Goal: Information Seeking & Learning: Learn about a topic

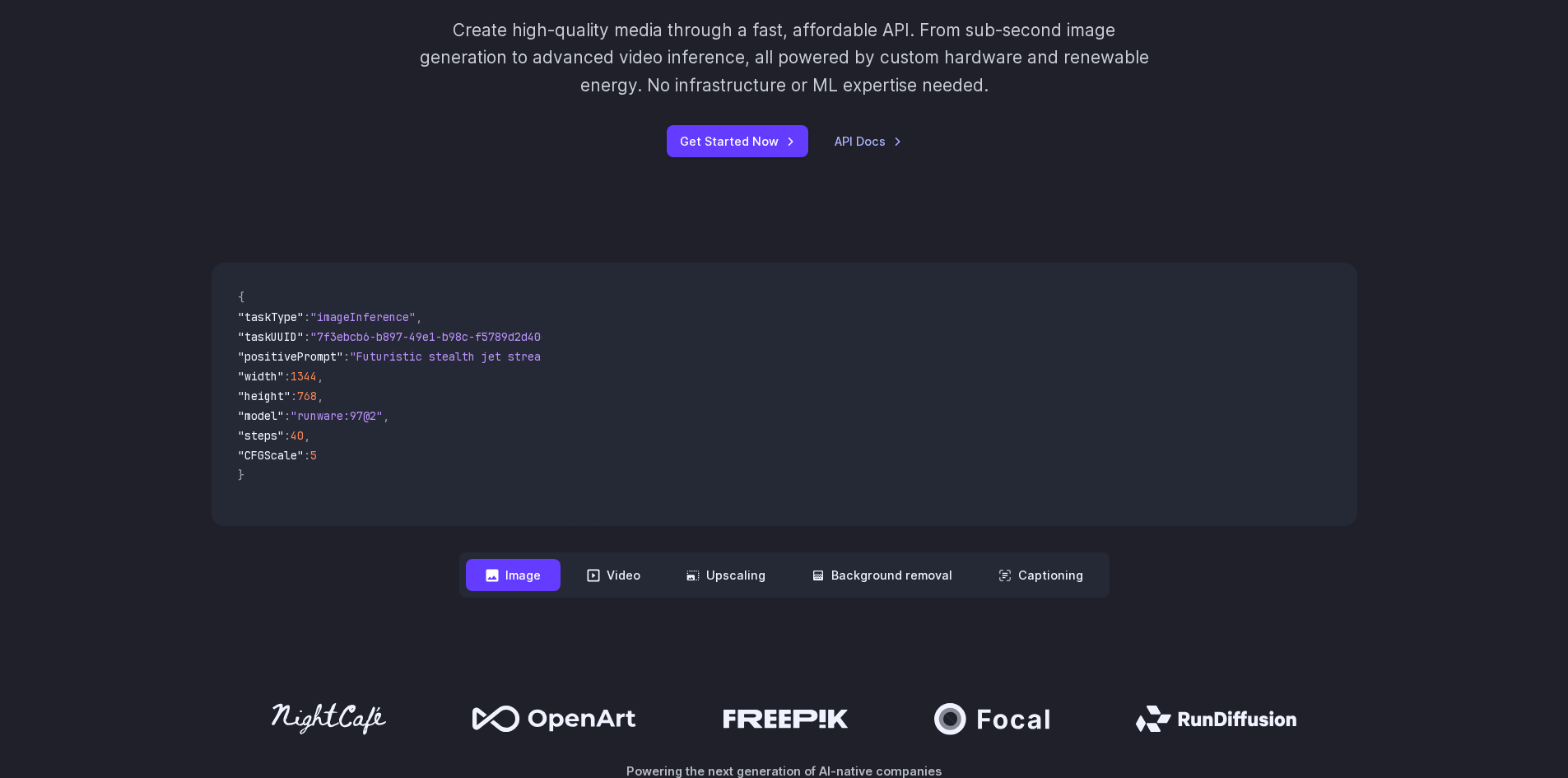
scroll to position [302, 0]
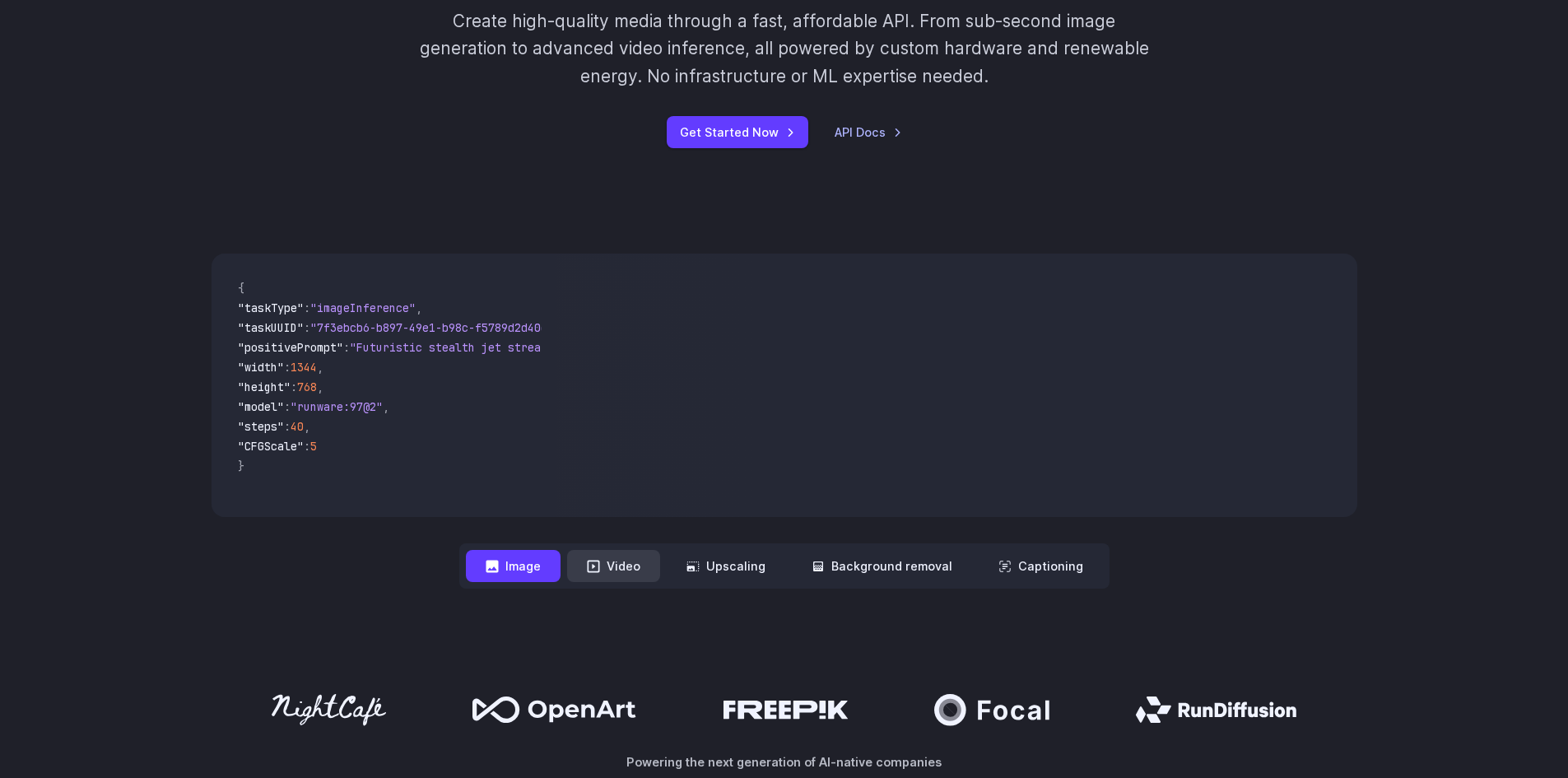
click at [600, 563] on icon at bounding box center [594, 567] width 14 height 14
click at [613, 564] on button "Video" at bounding box center [613, 565] width 93 height 32
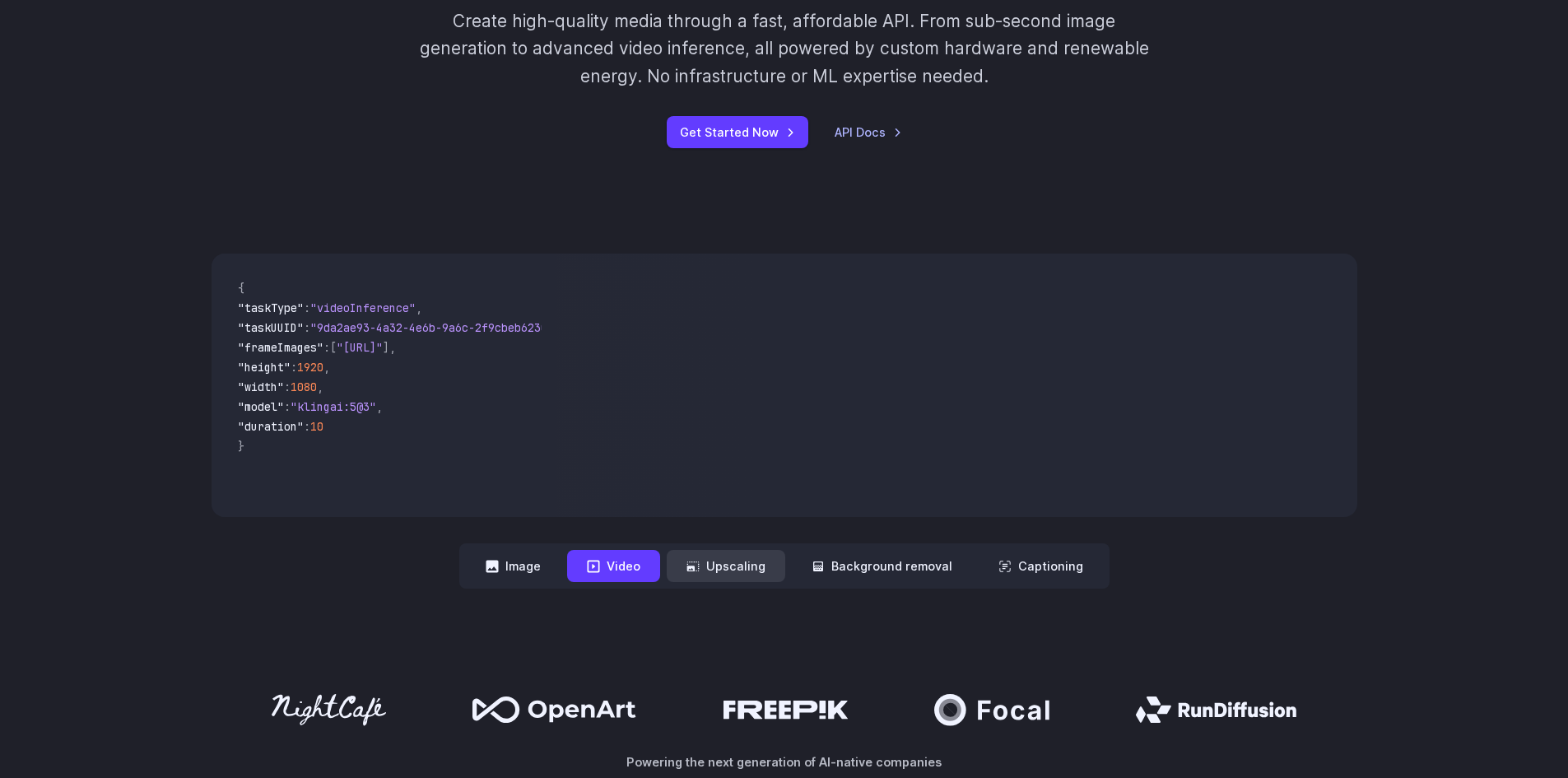
click at [711, 567] on button "Upscaling" at bounding box center [726, 565] width 118 height 32
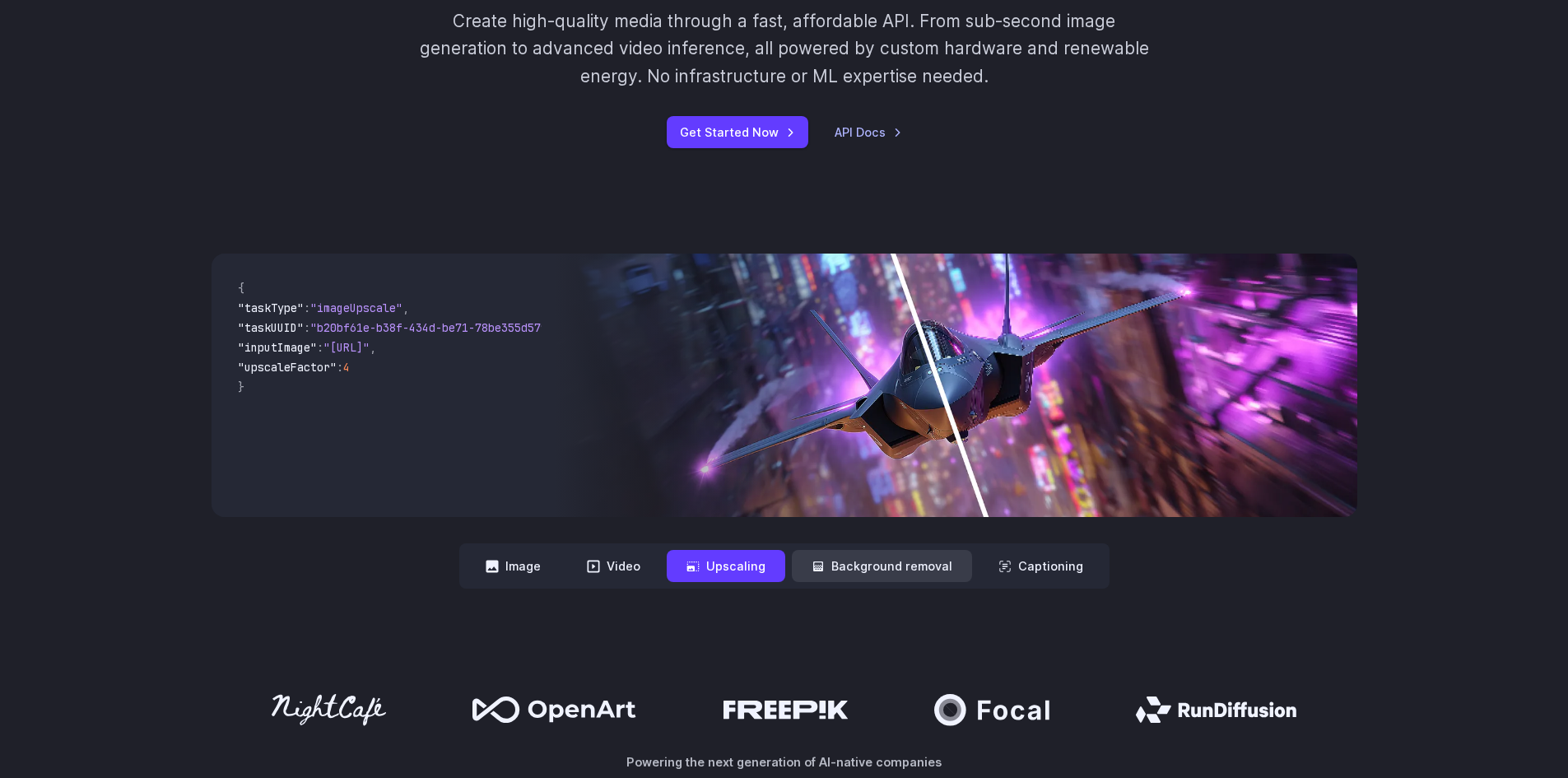
click at [844, 560] on button "Background removal" at bounding box center [882, 565] width 180 height 32
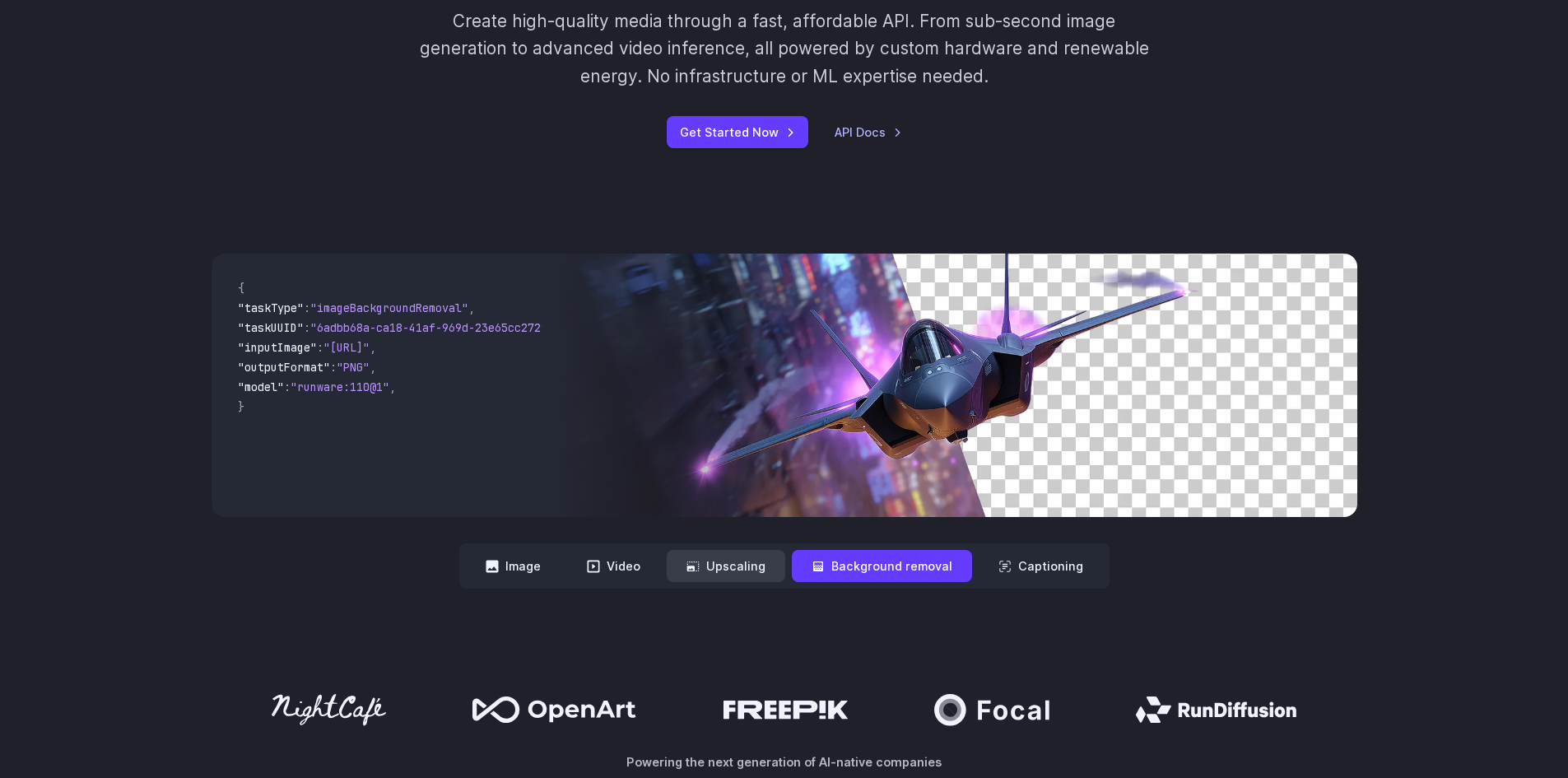
click at [757, 573] on button "Upscaling" at bounding box center [726, 565] width 118 height 32
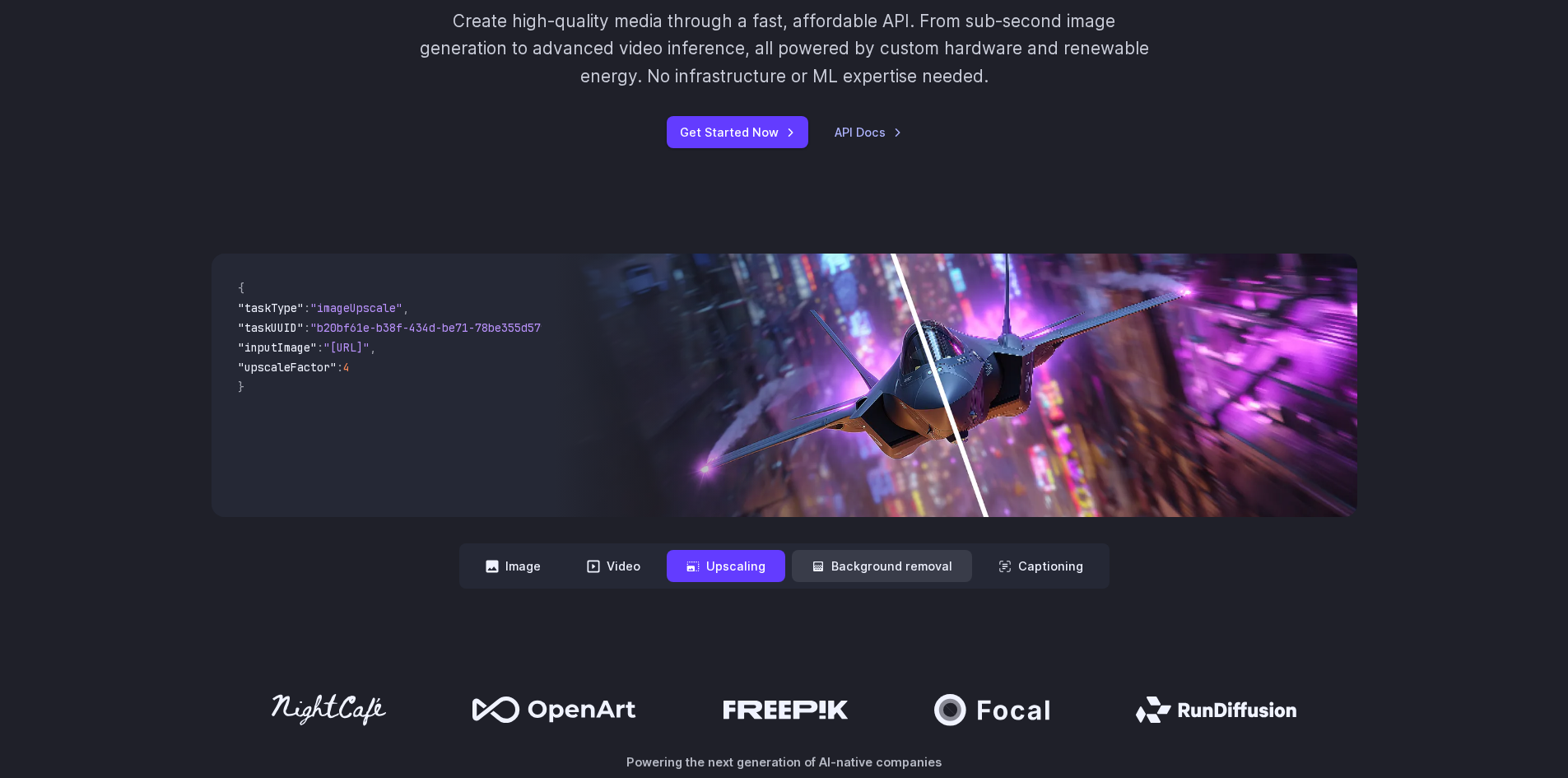
click at [831, 570] on button "Background removal" at bounding box center [882, 565] width 180 height 32
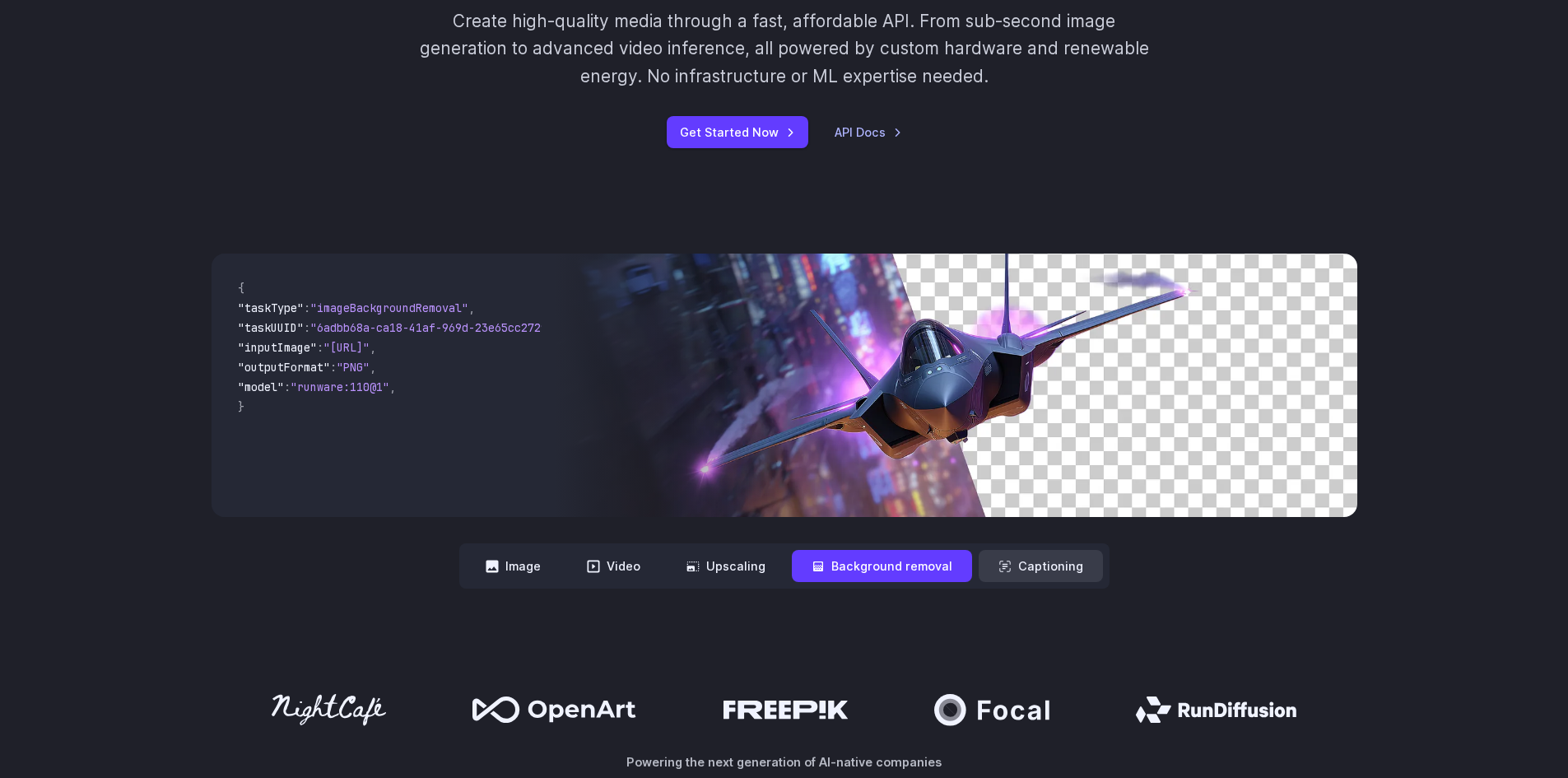
click at [1071, 551] on button "Captioning" at bounding box center [1041, 565] width 124 height 32
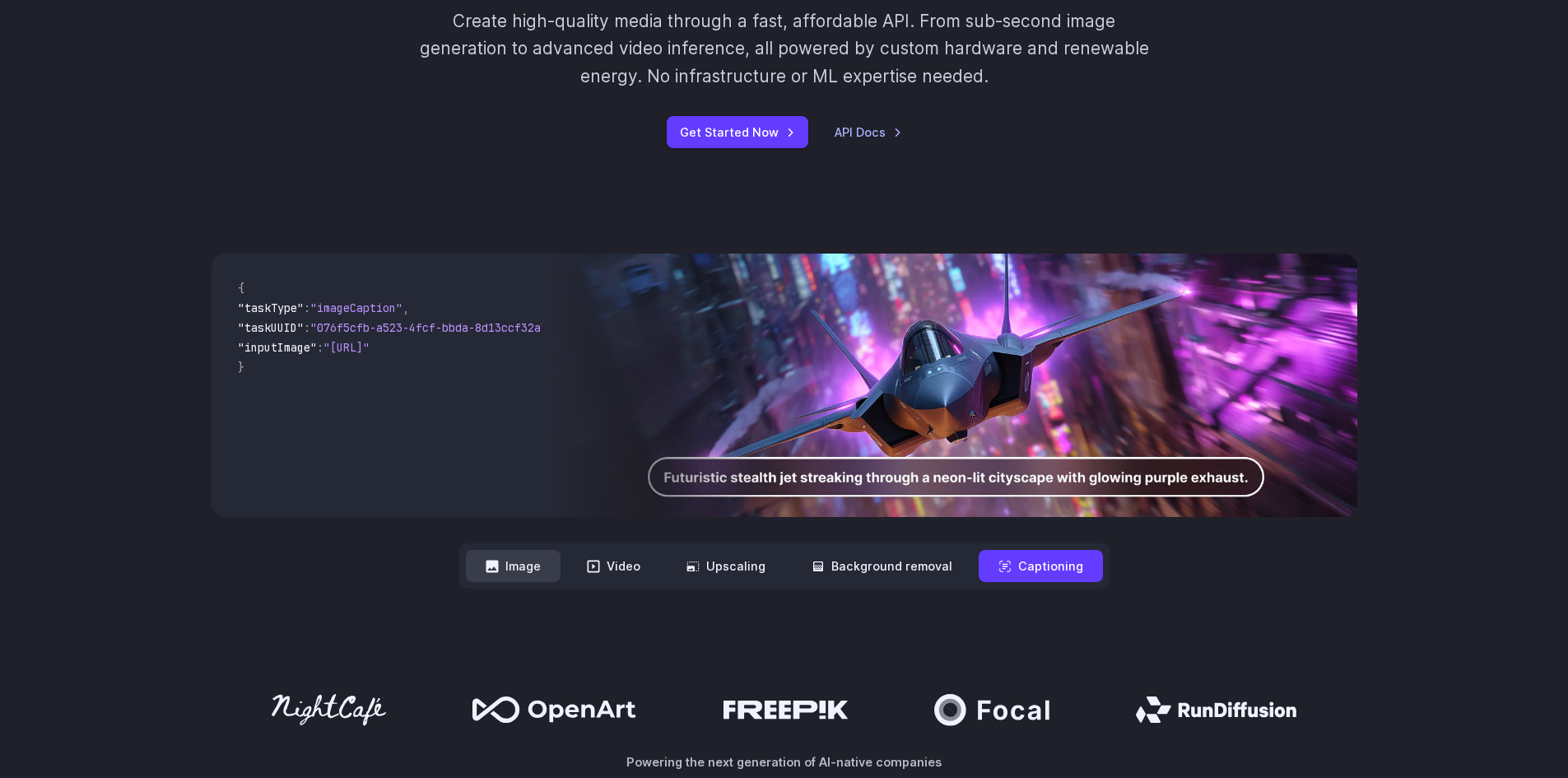
click at [538, 565] on button "Image" at bounding box center [514, 565] width 95 height 32
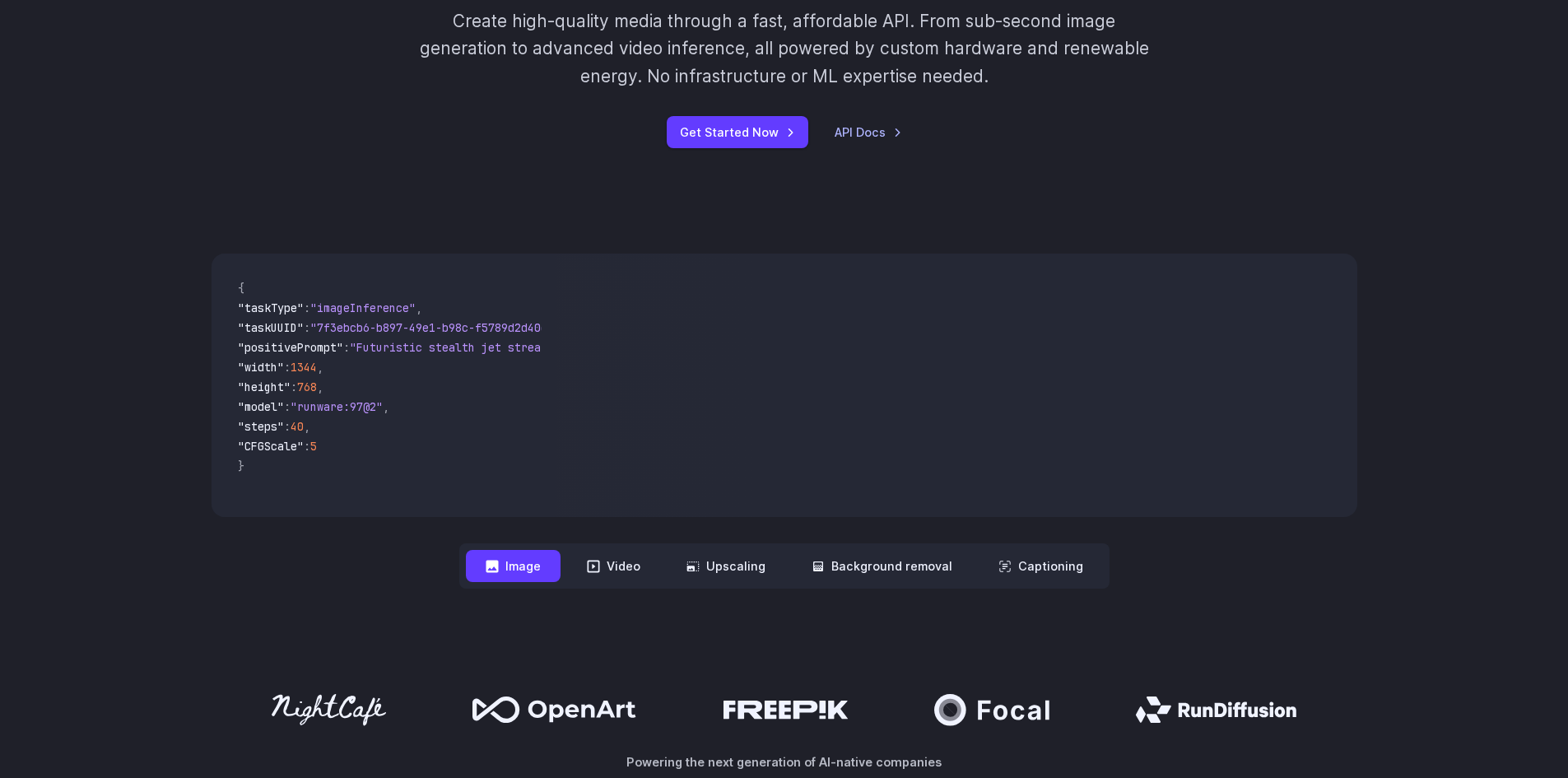
scroll to position [576, 0]
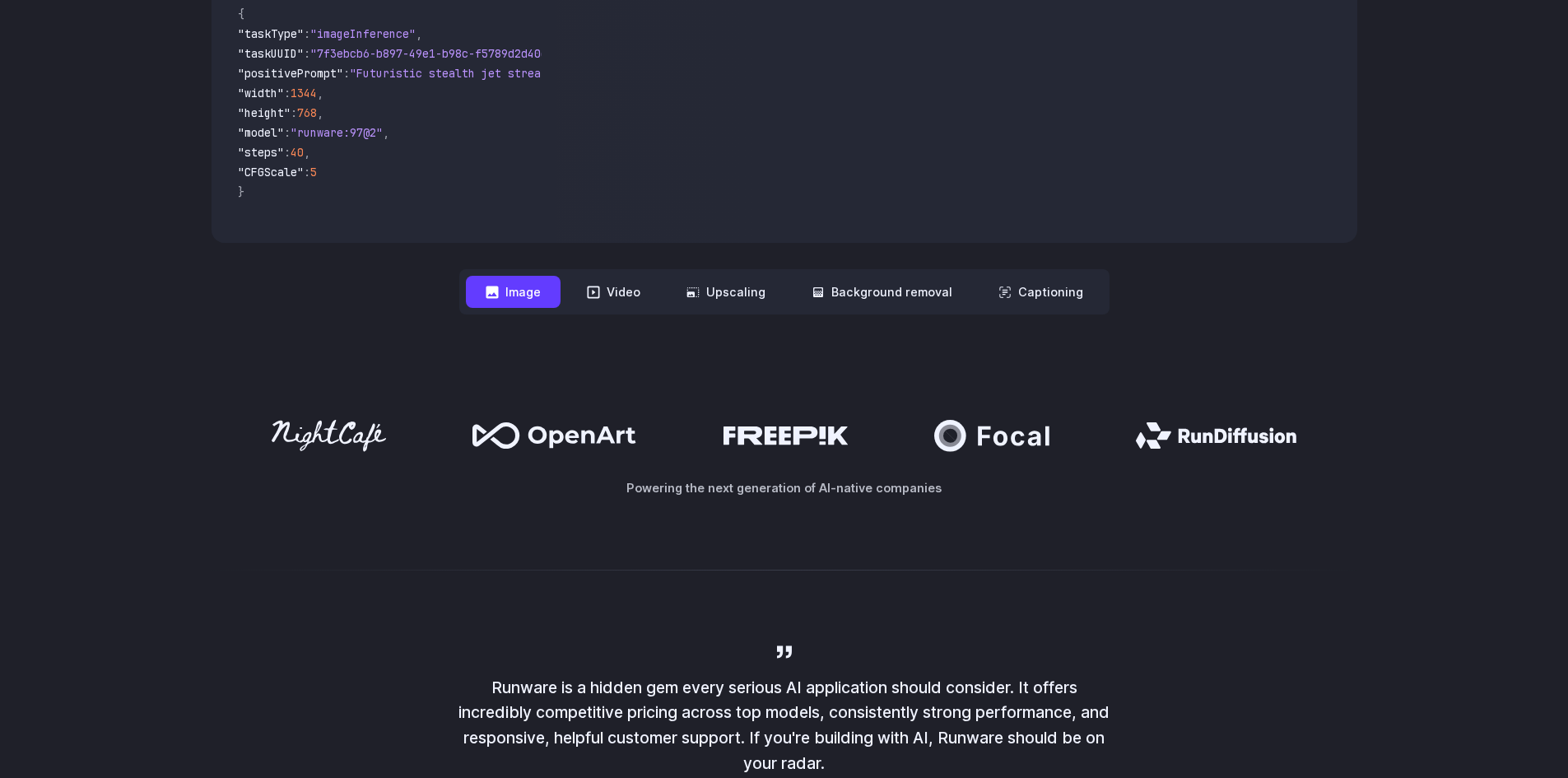
drag, startPoint x: 475, startPoint y: 422, endPoint x: 672, endPoint y: 465, distance: 201.6
click at [601, 465] on div "Powering the next generation of AI-native companies" at bounding box center [784, 458] width 1568 height 182
click at [1239, 517] on div "Powering the next generation of AI-native companies" at bounding box center [784, 458] width 1568 height 182
drag, startPoint x: 1359, startPoint y: 476, endPoint x: 1360, endPoint y: 505, distance: 29.0
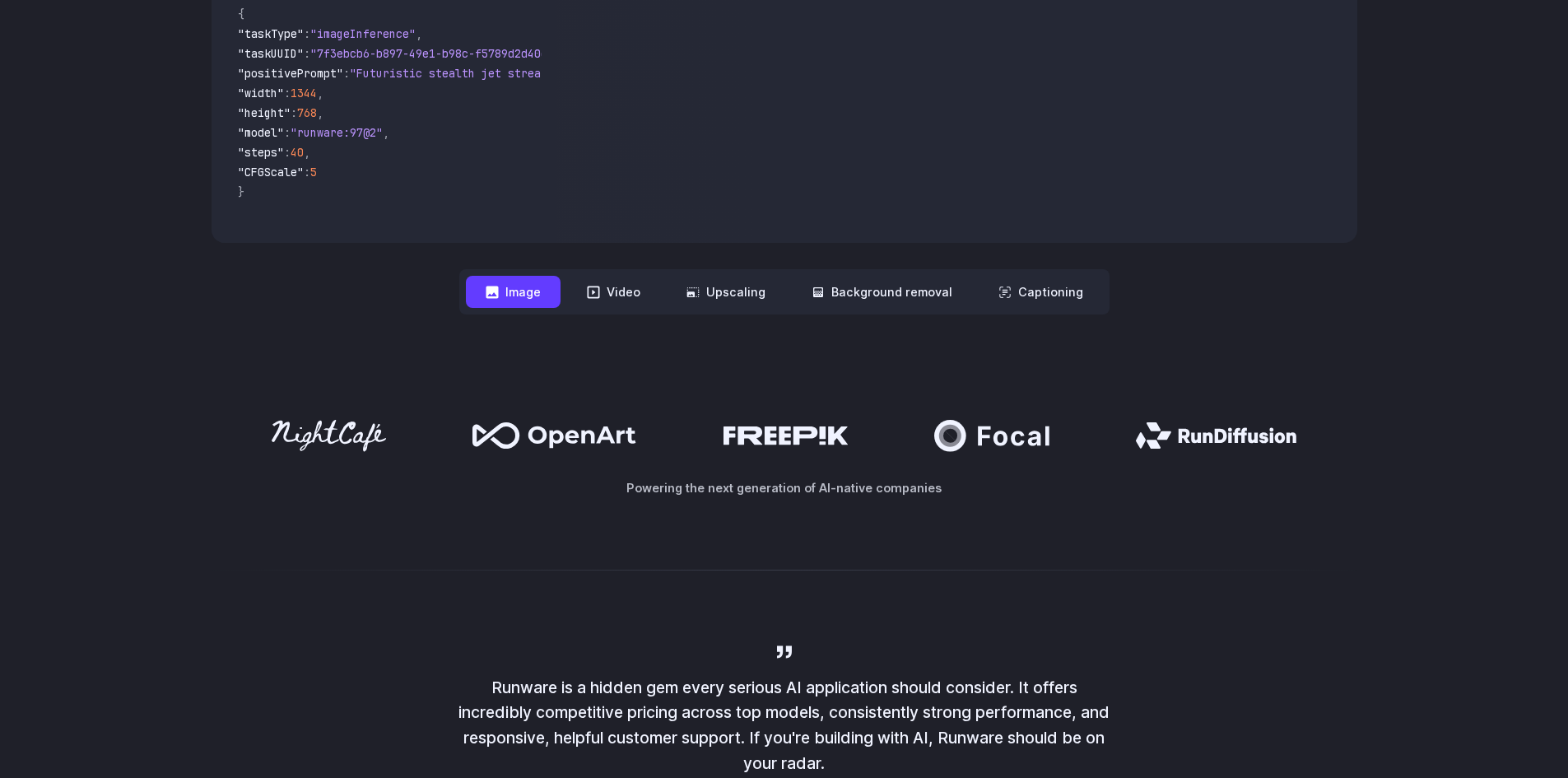
click at [1360, 505] on div "Powering the next generation of AI-native companies" at bounding box center [784, 458] width 1568 height 182
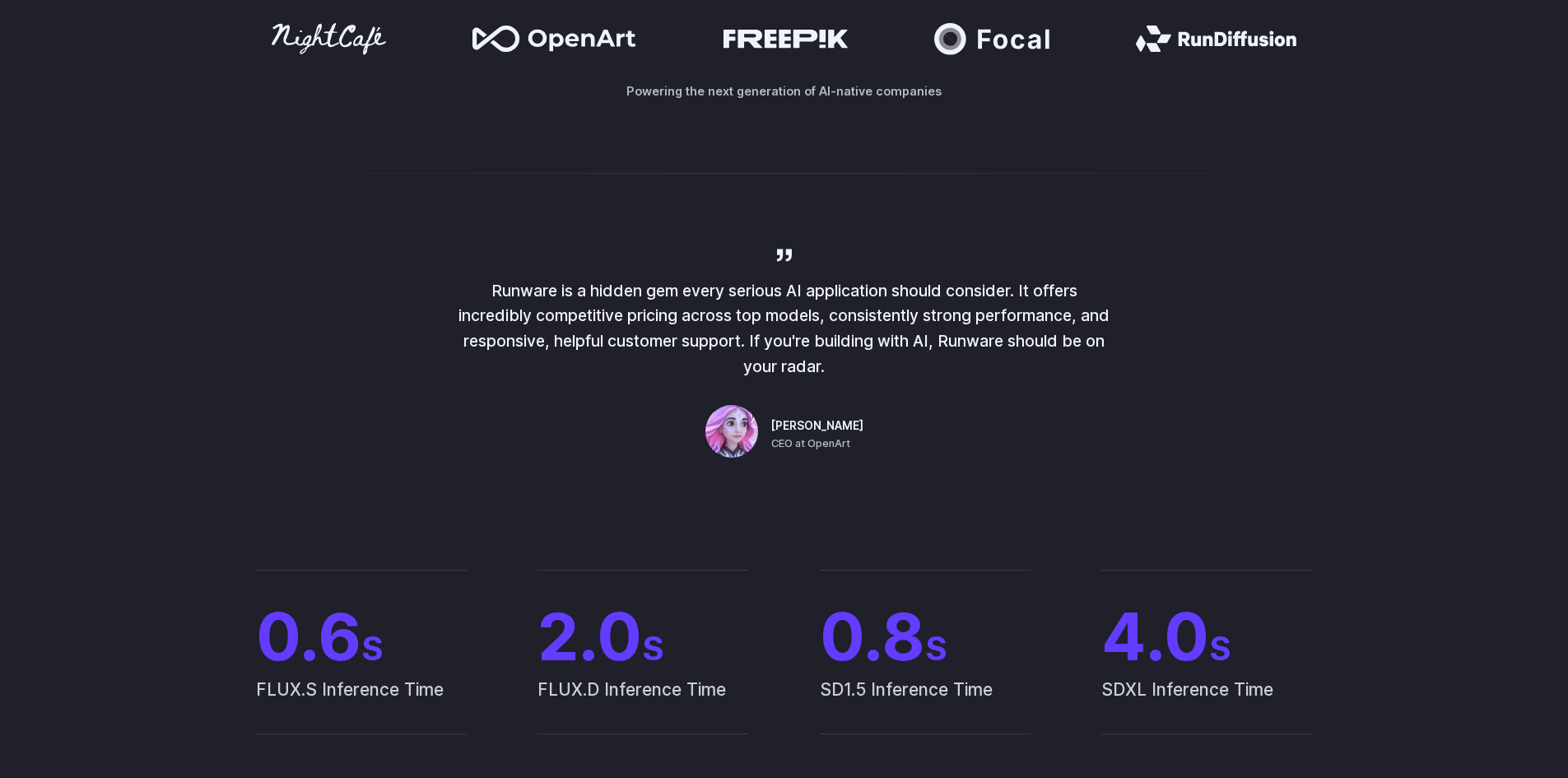
scroll to position [1034, 0]
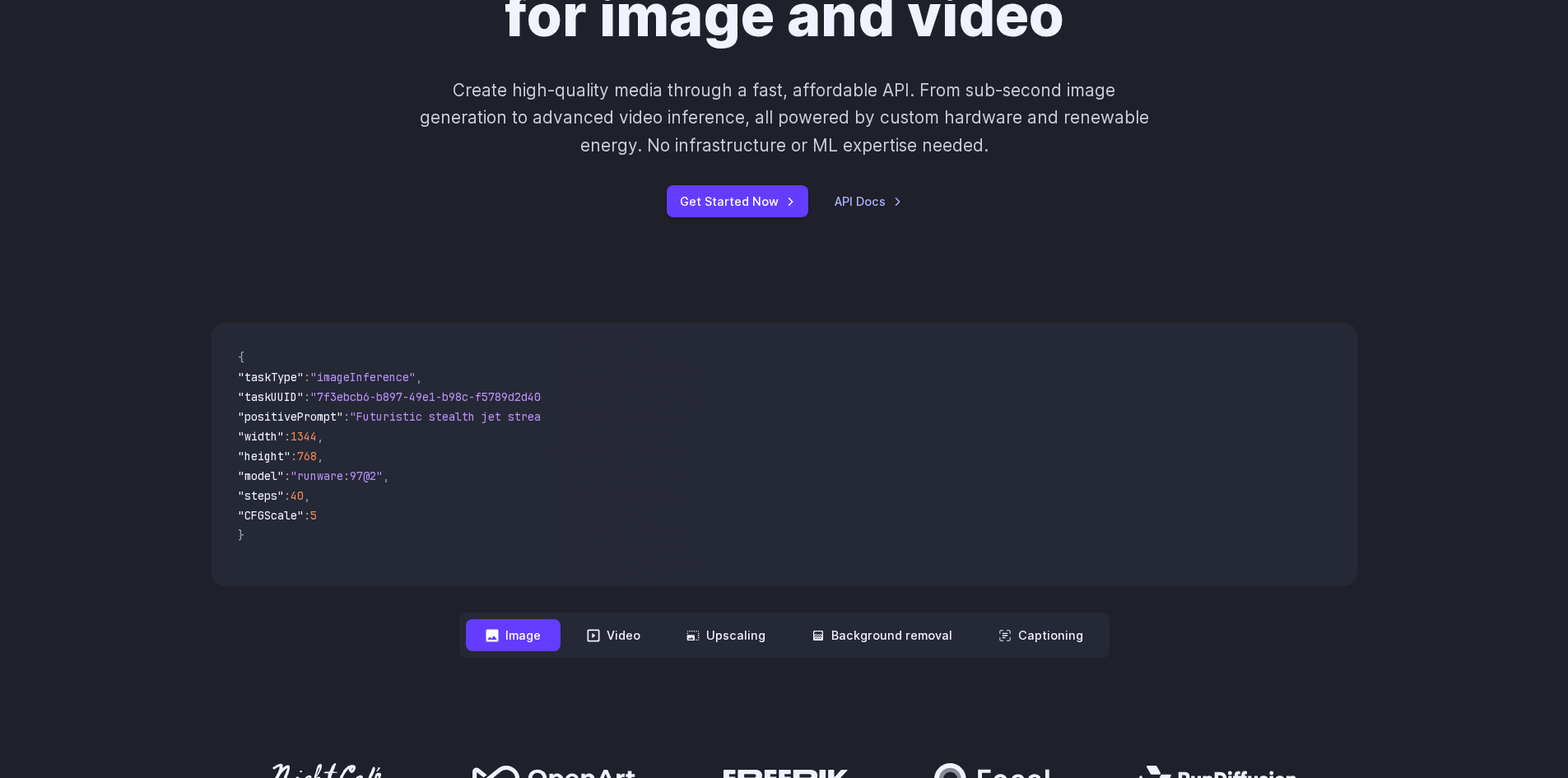
scroll to position [287, 0]
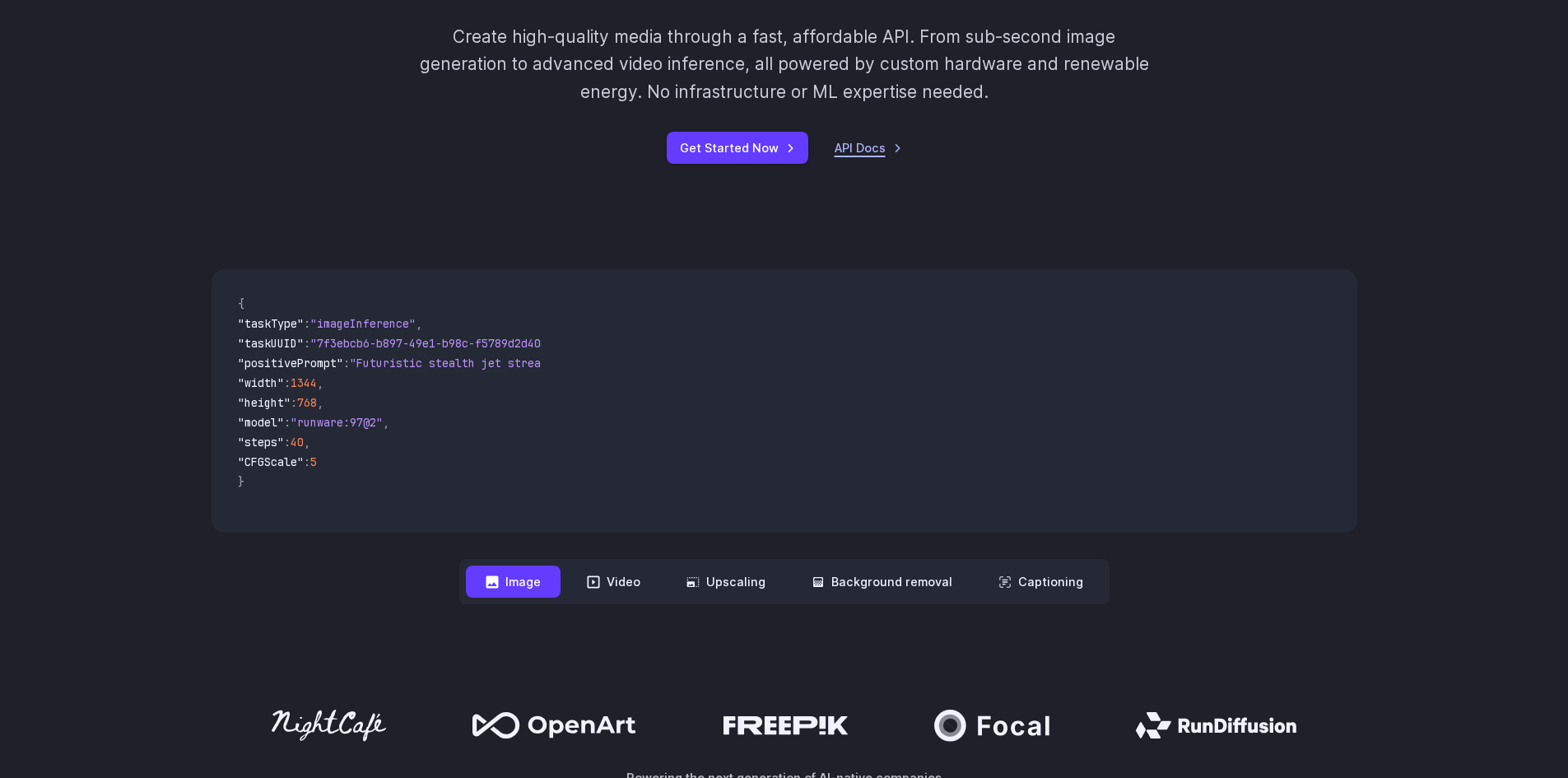
click at [865, 146] on link "API Docs" at bounding box center [868, 148] width 68 height 19
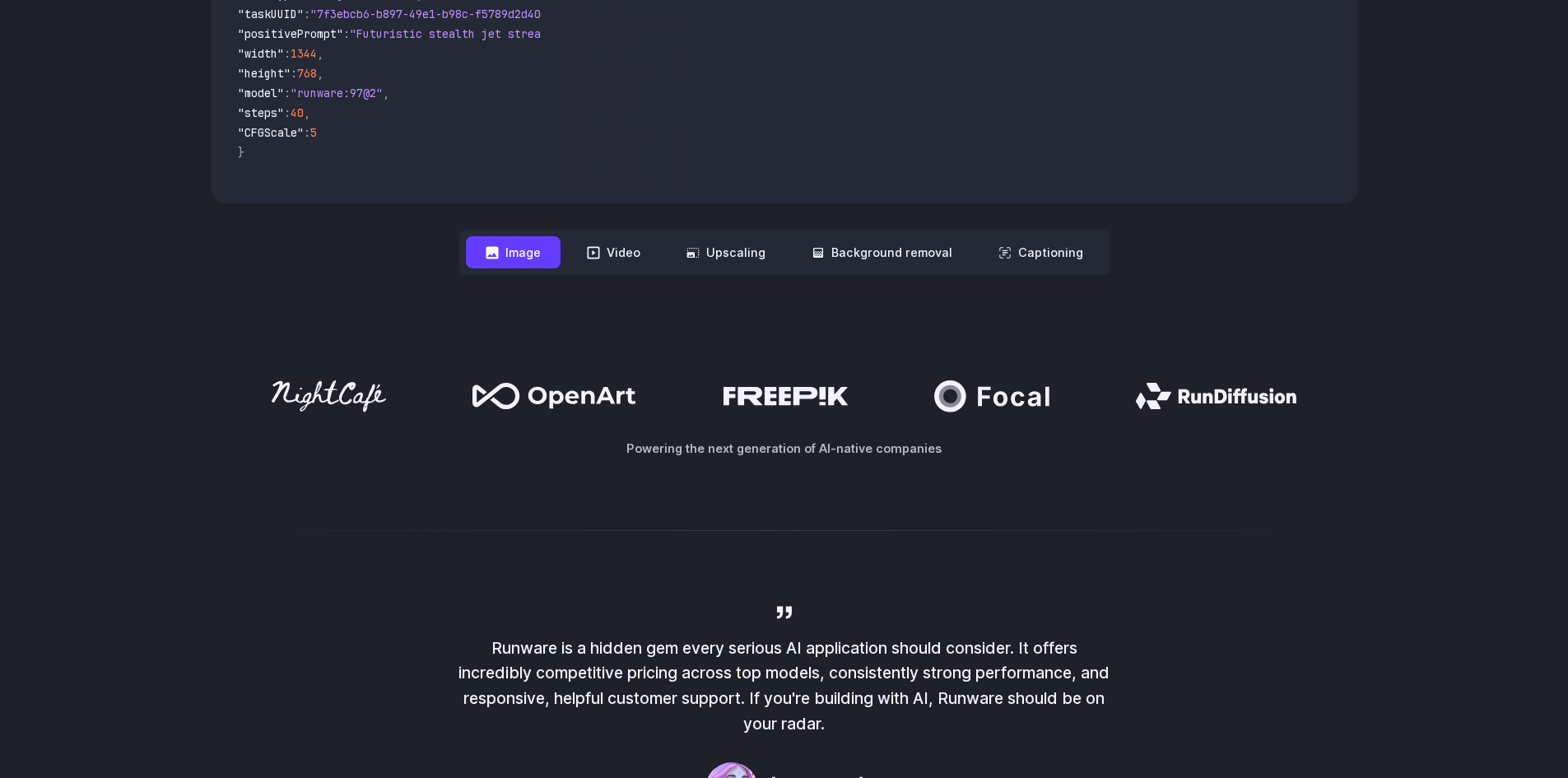
scroll to position [0, 0]
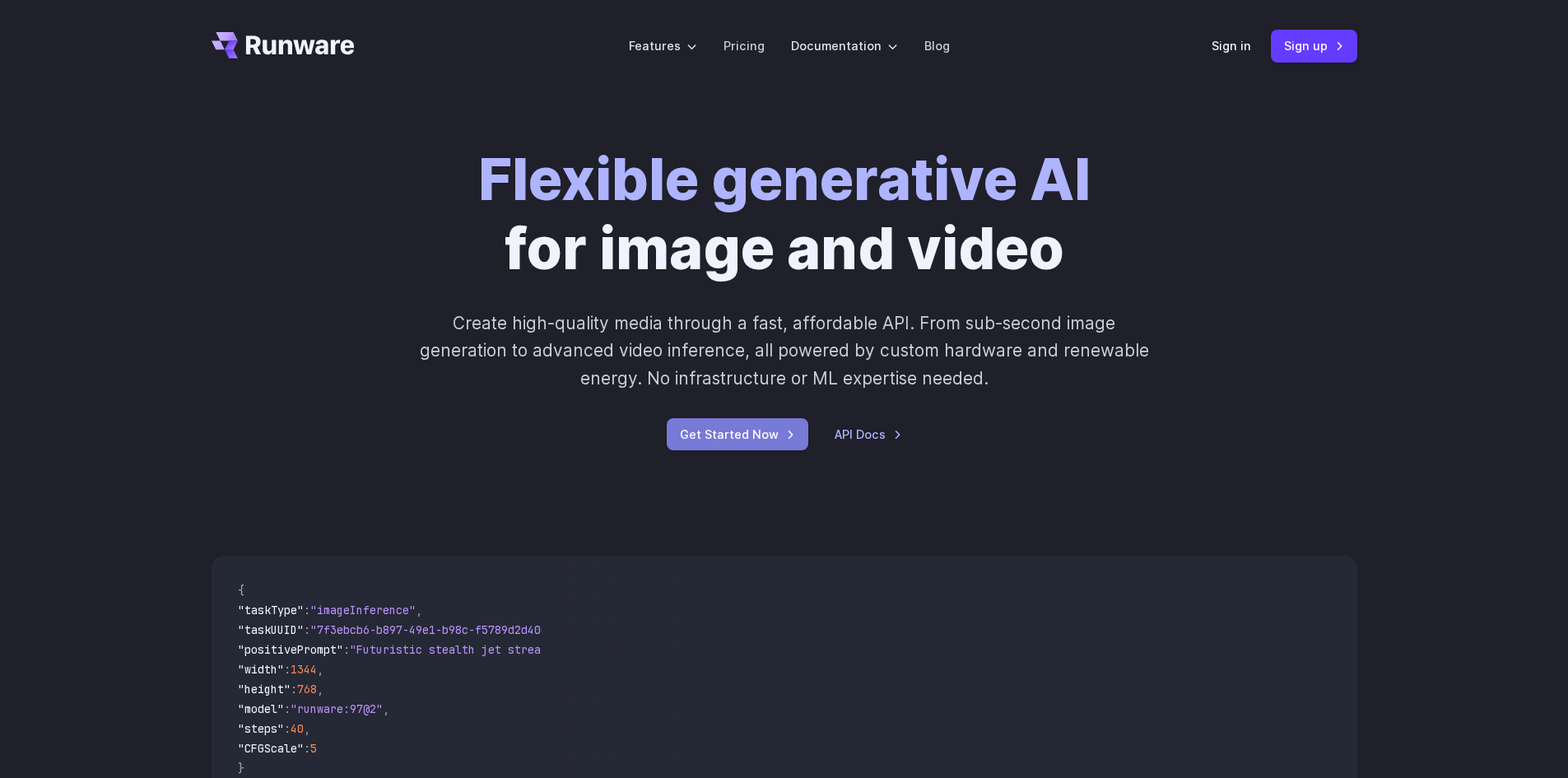
click at [770, 431] on link "Get Started Now" at bounding box center [737, 433] width 141 height 32
